Goal: Task Accomplishment & Management: Use online tool/utility

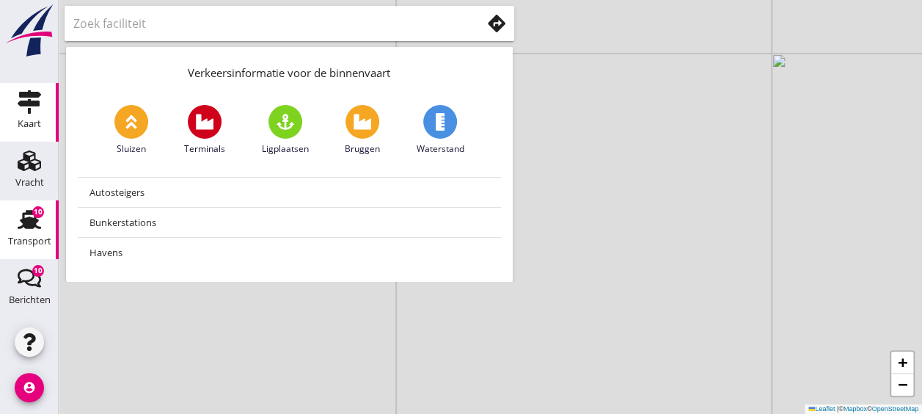
click at [21, 223] on use at bounding box center [29, 219] width 23 height 19
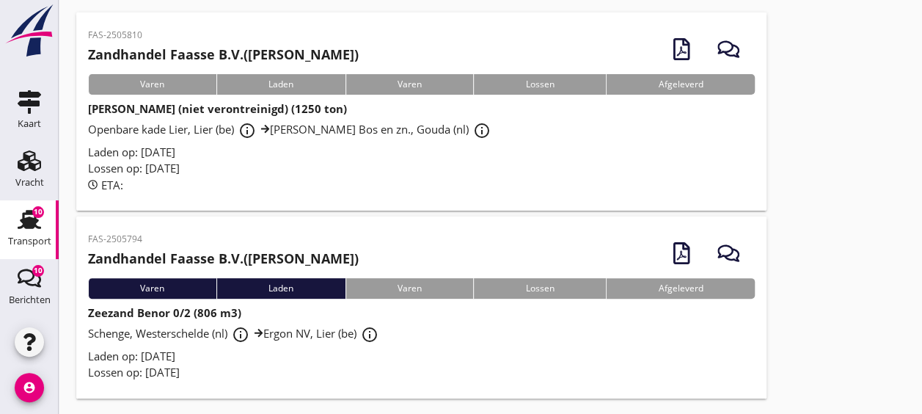
scroll to position [103, 0]
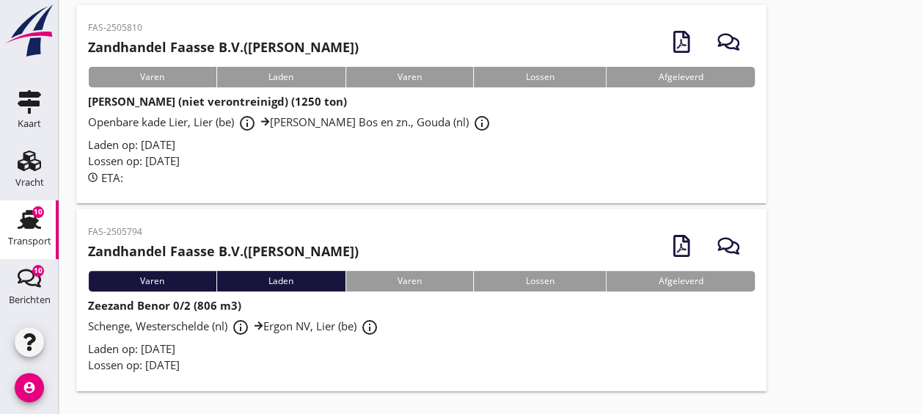
click at [443, 340] on div "Laden op: [DATE]" at bounding box center [421, 348] width 667 height 17
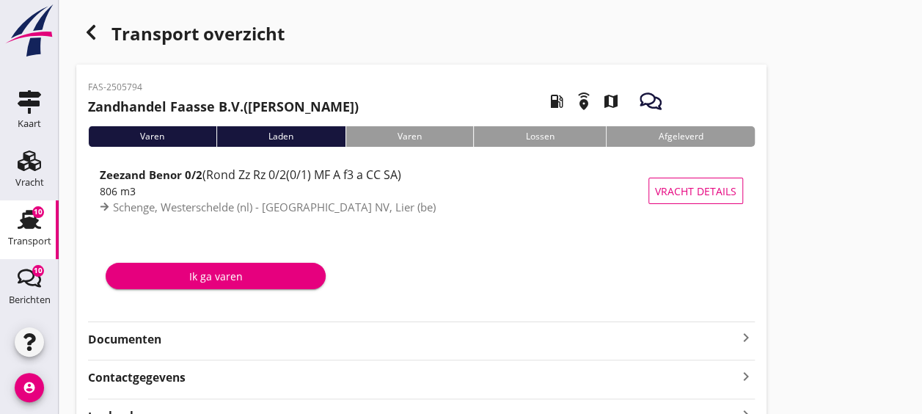
click at [453, 345] on strong "Documenten" at bounding box center [412, 339] width 649 height 17
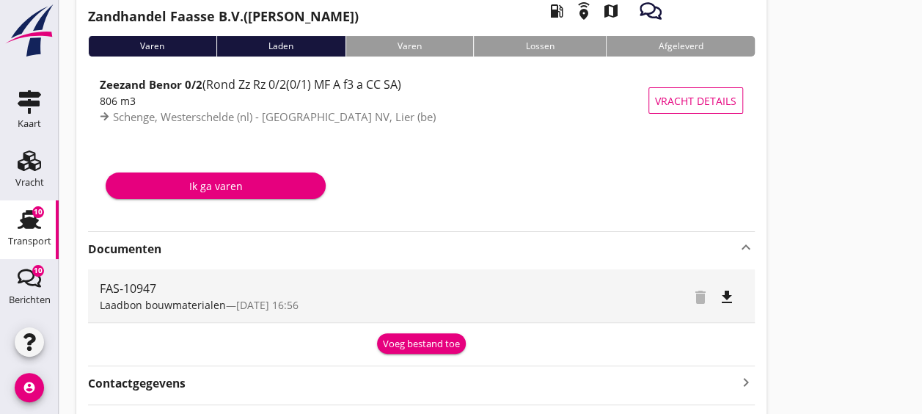
scroll to position [91, 0]
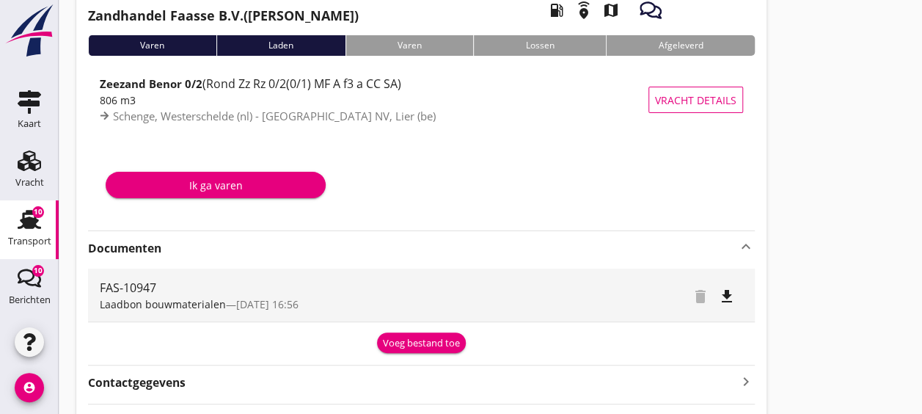
click at [419, 344] on div "Voeg bestand toe" at bounding box center [421, 343] width 77 height 15
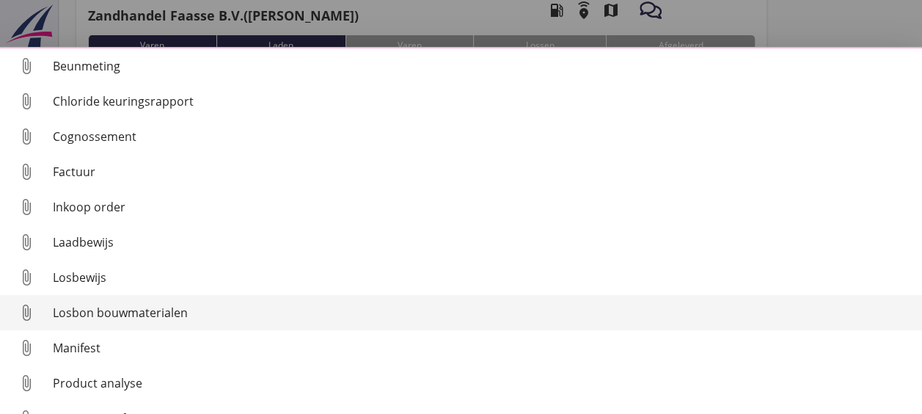
click at [256, 312] on div "Losbon bouwmaterialen" at bounding box center [481, 313] width 857 height 18
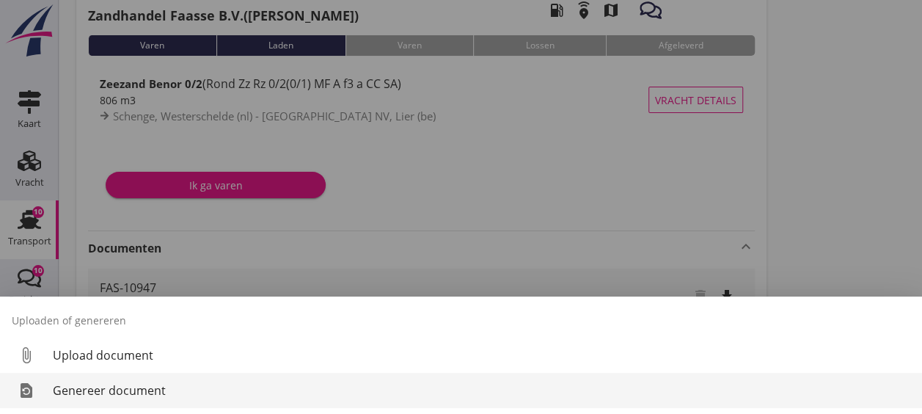
click at [380, 383] on div "Genereer document" at bounding box center [481, 390] width 857 height 18
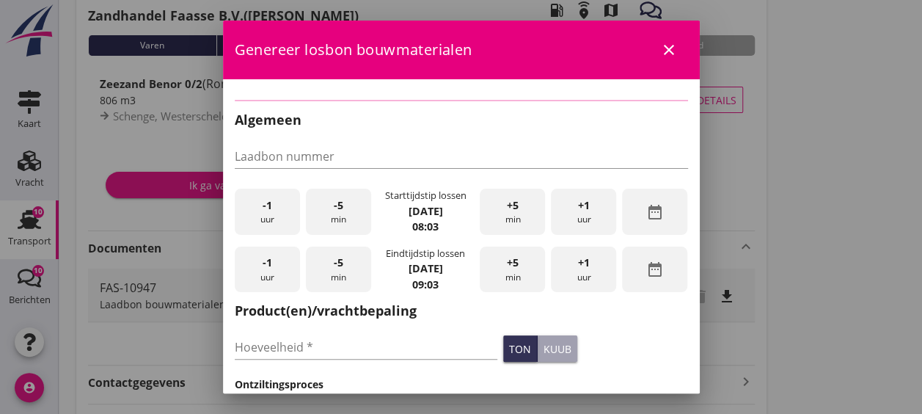
type input "FAS-10947"
type input "806"
checkbox input "true"
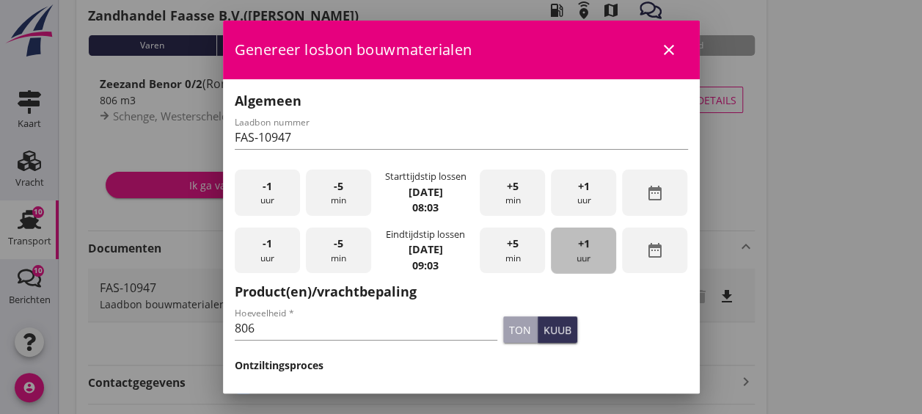
click at [581, 258] on div "+1 uur" at bounding box center [583, 250] width 65 height 46
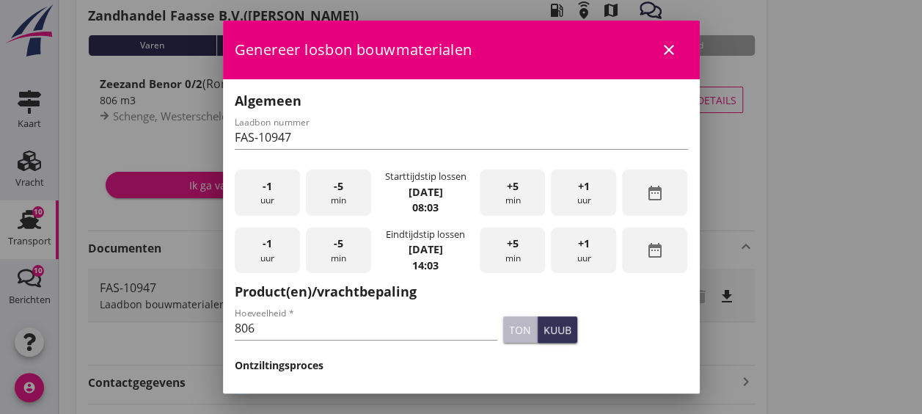
click at [509, 329] on div "ton" at bounding box center [520, 329] width 22 height 15
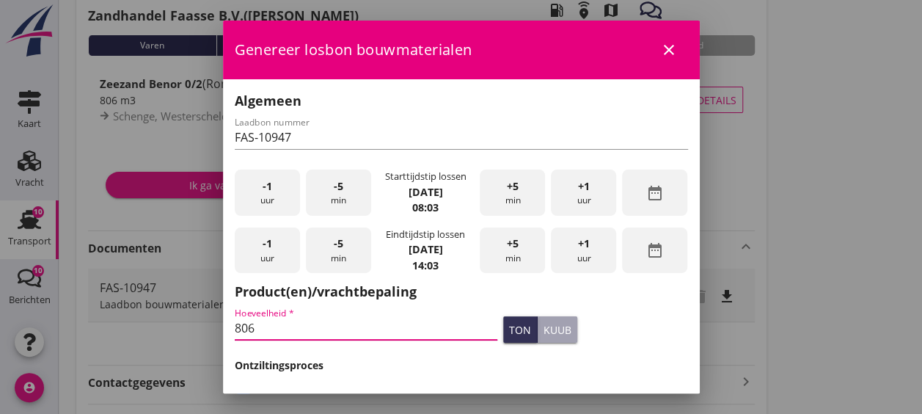
click at [414, 323] on input "806" at bounding box center [366, 327] width 263 height 23
type input "8"
type input "1267"
click at [648, 342] on div "ton kuub" at bounding box center [595, 329] width 191 height 32
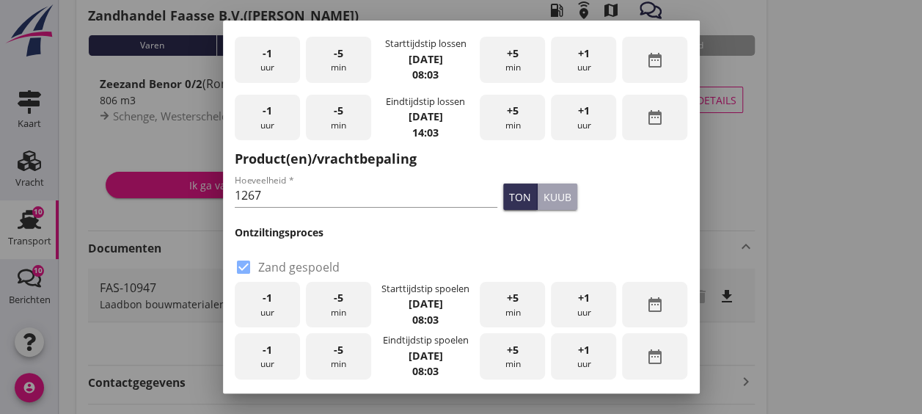
scroll to position [134, 0]
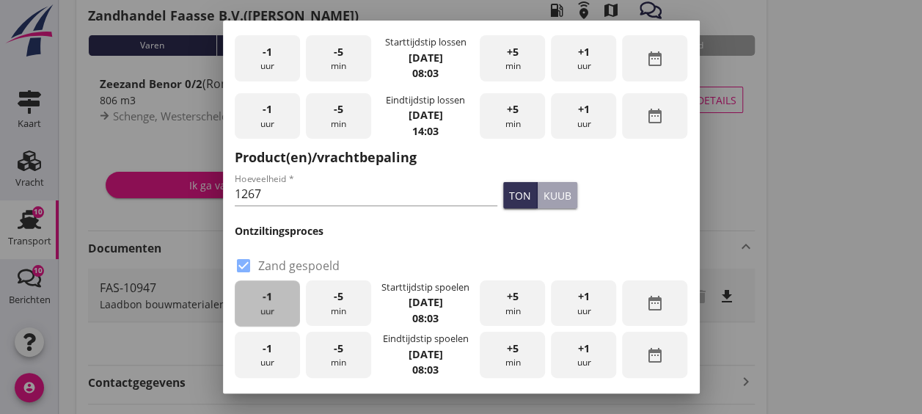
click at [273, 302] on div "-1 uur" at bounding box center [267, 303] width 65 height 46
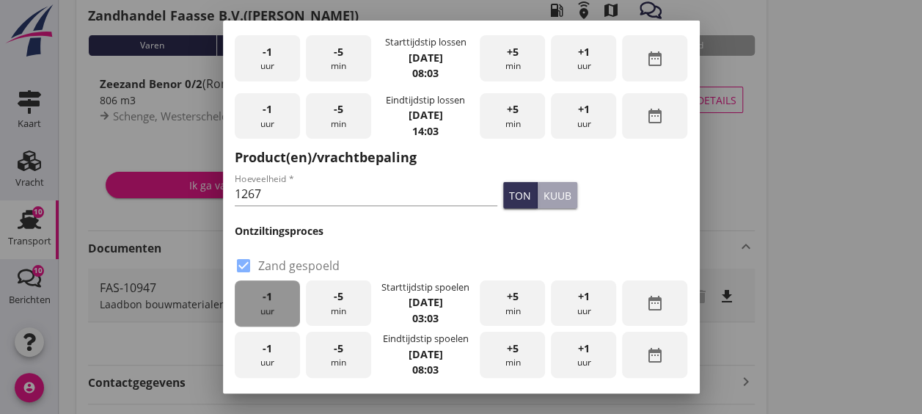
click at [273, 302] on div "-1 uur" at bounding box center [267, 303] width 65 height 46
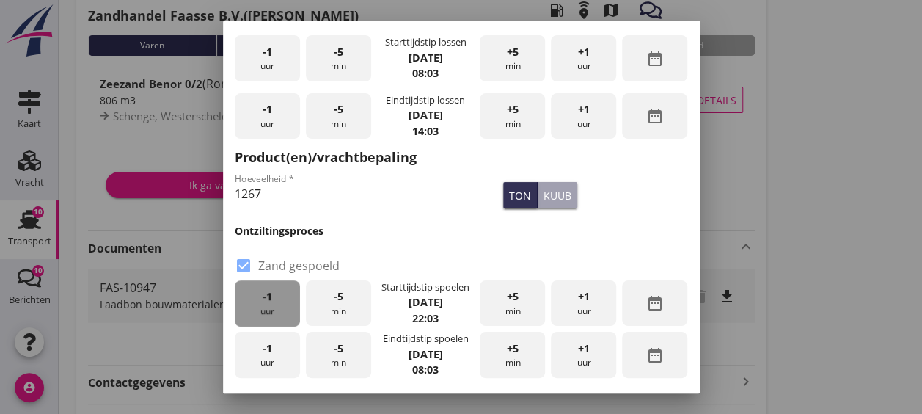
click at [273, 302] on div "-1 uur" at bounding box center [267, 303] width 65 height 46
click at [584, 303] on div "+1 uur" at bounding box center [583, 303] width 65 height 46
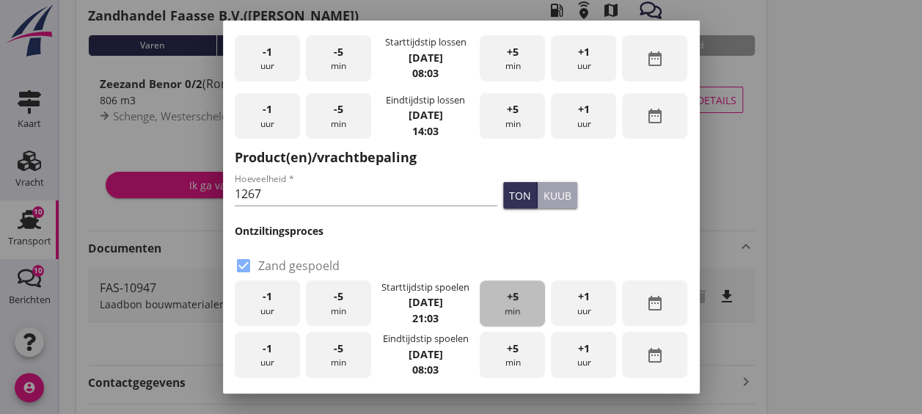
click at [507, 299] on span "+5" at bounding box center [513, 296] width 12 height 16
click at [255, 355] on div "-1 uur" at bounding box center [267, 354] width 65 height 46
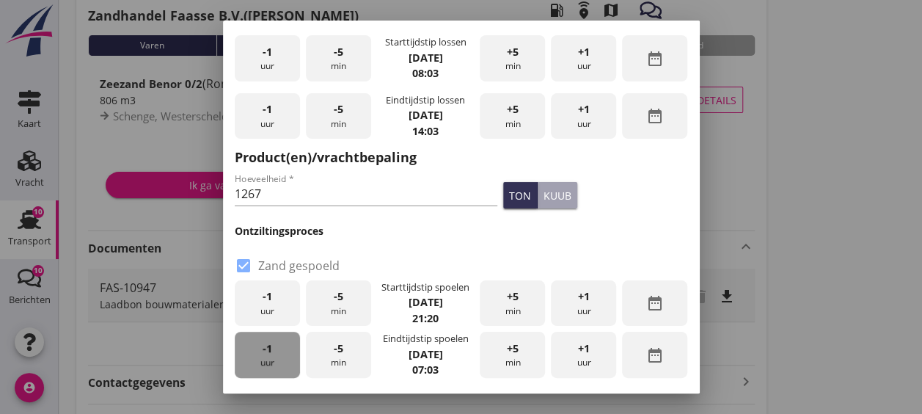
click at [255, 355] on div "-1 uur" at bounding box center [267, 354] width 65 height 46
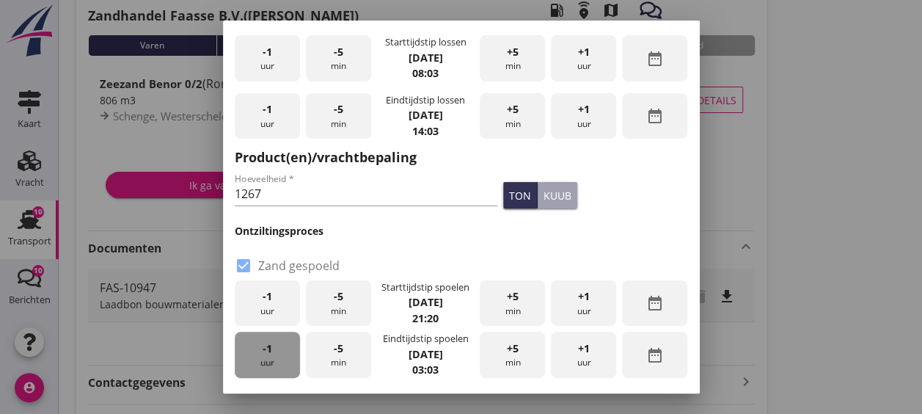
click at [255, 355] on div "-1 uur" at bounding box center [267, 354] width 65 height 46
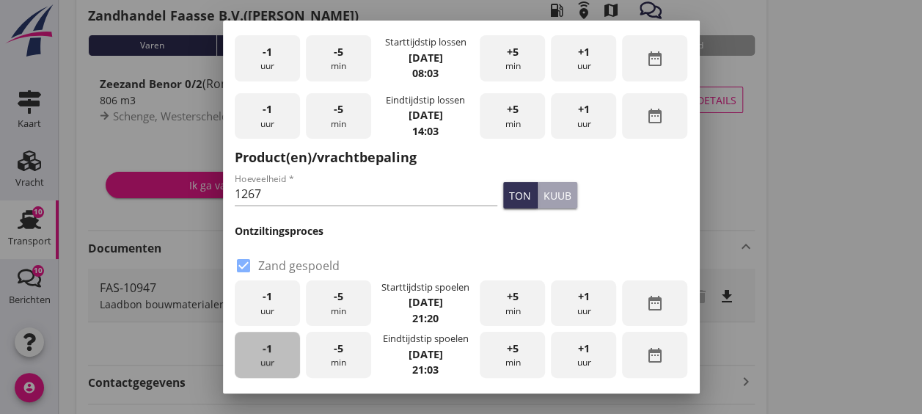
click at [255, 355] on div "-1 uur" at bounding box center [267, 354] width 65 height 46
click at [583, 349] on div "+1 uur" at bounding box center [583, 354] width 65 height 46
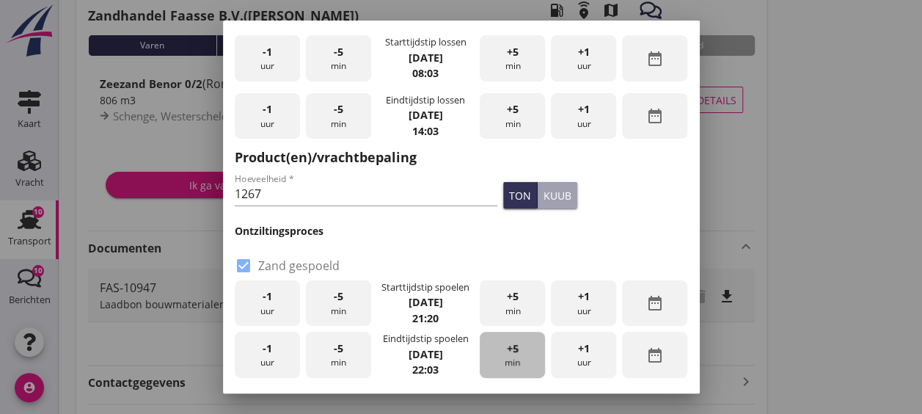
click at [507, 345] on span "+5" at bounding box center [513, 348] width 12 height 16
click at [617, 180] on div "ton kuub" at bounding box center [595, 195] width 191 height 32
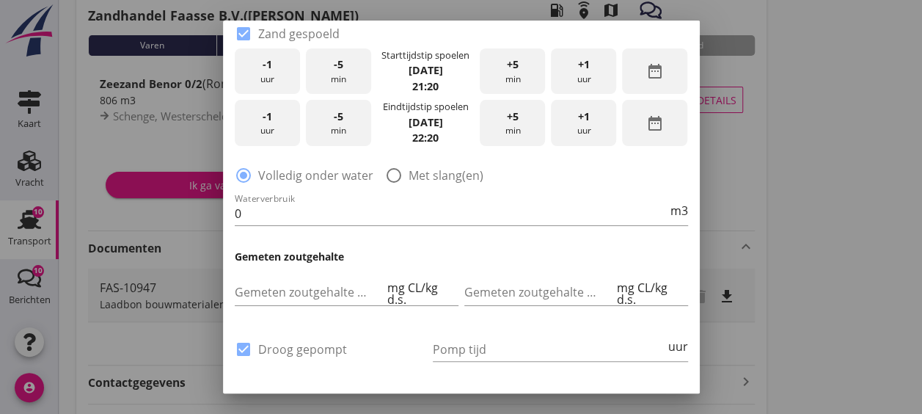
scroll to position [367, 0]
click at [395, 205] on input "0" at bounding box center [451, 212] width 433 height 23
type input "0"
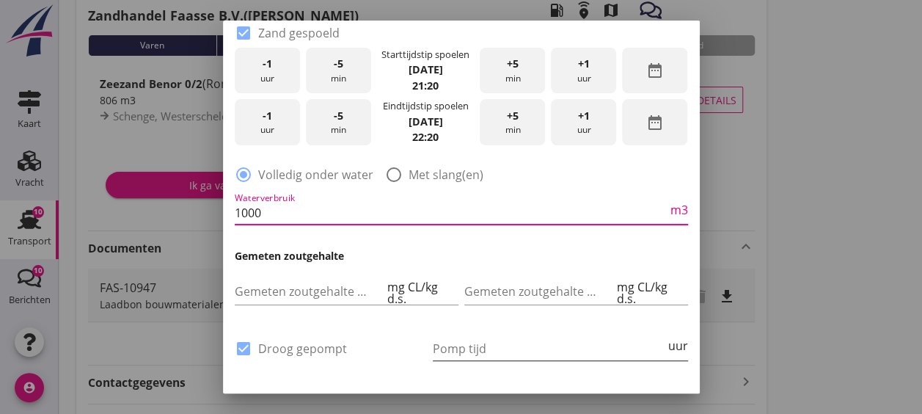
type input "1000"
click at [547, 337] on input "Pomp tijd" at bounding box center [549, 348] width 232 height 23
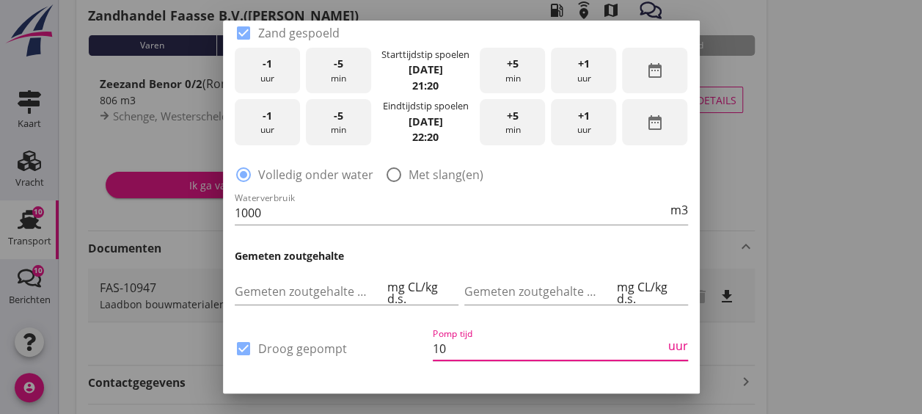
type input "10"
click at [556, 248] on h3 "Gemeten zoutgehalte" at bounding box center [461, 255] width 453 height 15
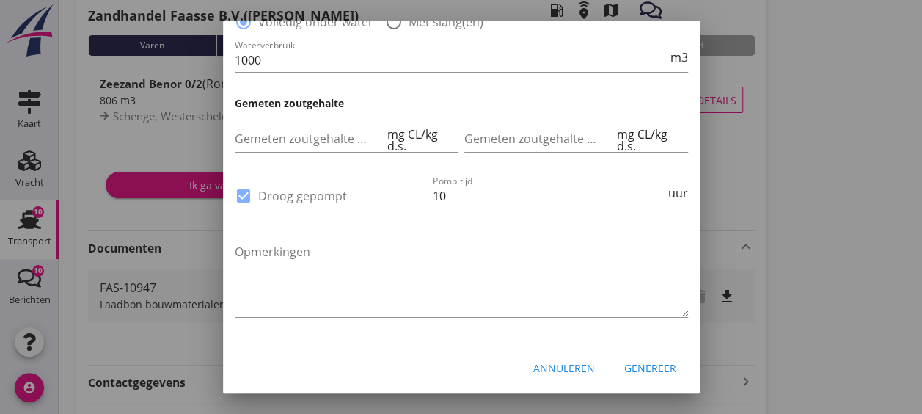
click at [654, 355] on button "Genereer" at bounding box center [650, 368] width 76 height 26
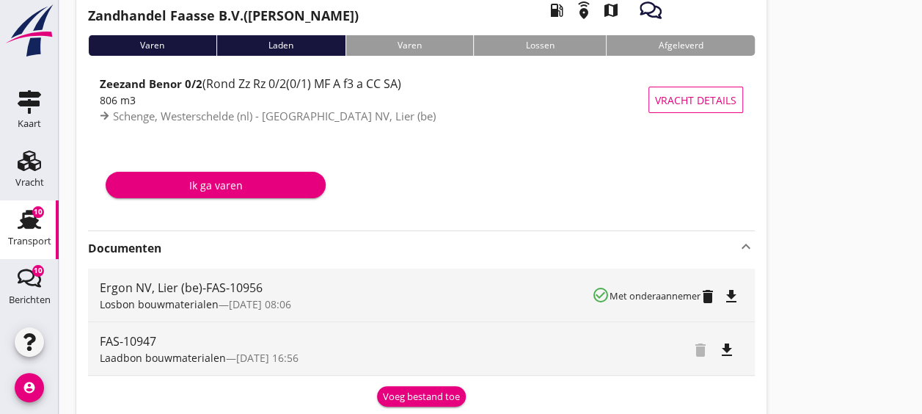
click at [735, 290] on icon "file_download" at bounding box center [731, 296] width 18 height 18
